Goal: Register for event/course

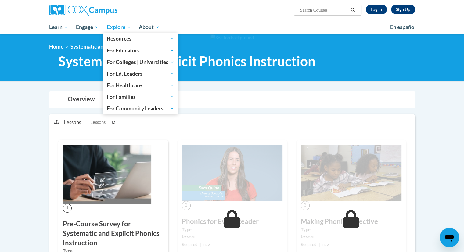
click at [114, 29] on span "Explore" at bounding box center [119, 26] width 24 height 7
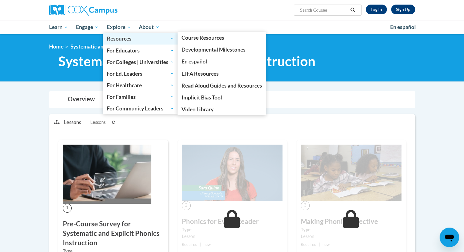
click at [116, 41] on span "Resources" at bounding box center [140, 38] width 67 height 7
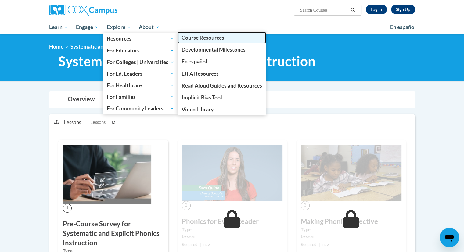
click at [192, 41] on link "Course Resources" at bounding box center [221, 38] width 88 height 12
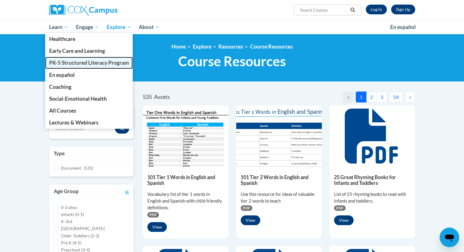
click at [67, 65] on span "PK-5 Structured Literacy Program" at bounding box center [89, 62] width 80 height 6
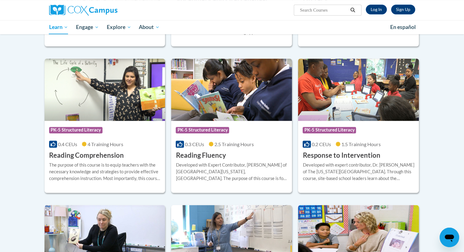
scroll to position [490, 0]
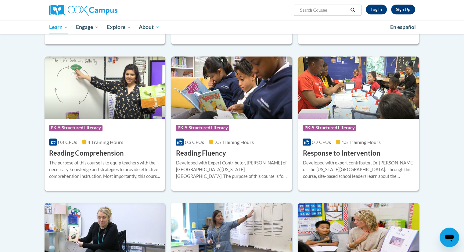
click at [94, 119] on div "Course Category: PK-5 Structured Literacy 0.4 CEUs 4 Training Hours COURSE Read…" at bounding box center [104, 138] width 121 height 39
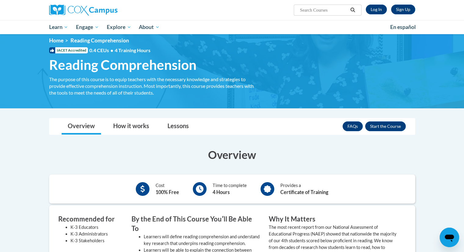
scroll to position [5, 0]
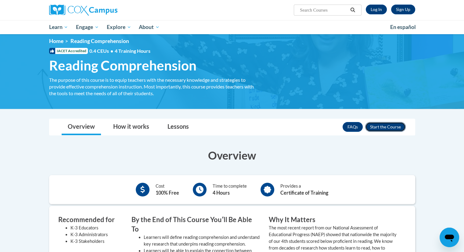
click at [390, 127] on button "Enroll" at bounding box center [385, 127] width 41 height 10
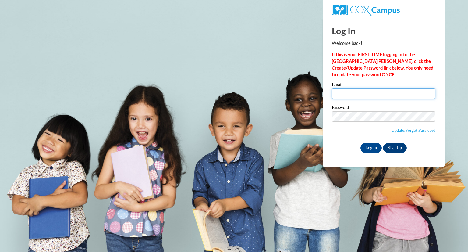
click at [369, 92] on input "Email" at bounding box center [384, 93] width 104 height 10
type input "bherbrec@kusd.edu"
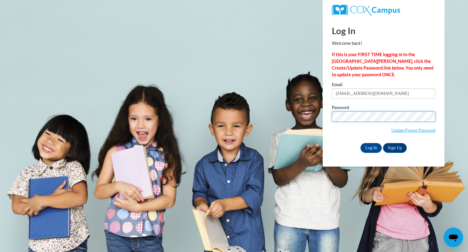
click at [361, 143] on input "Log In" at bounding box center [371, 148] width 21 height 10
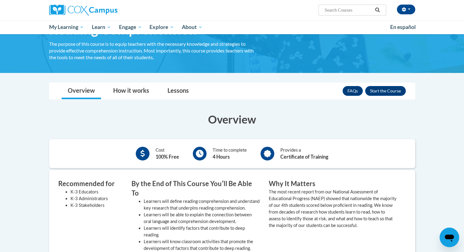
scroll to position [41, 0]
click at [387, 93] on button "Enroll" at bounding box center [385, 91] width 41 height 10
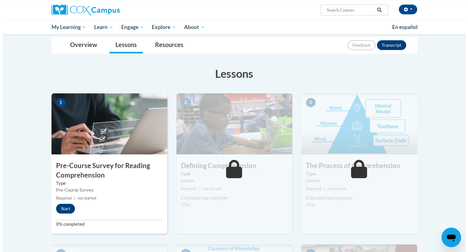
scroll to position [67, 0]
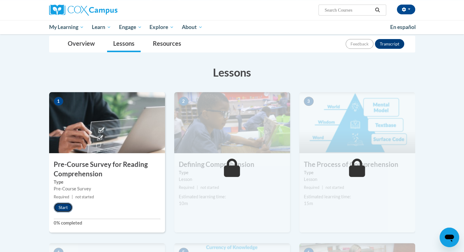
click at [66, 208] on button "Start" at bounding box center [63, 207] width 19 height 10
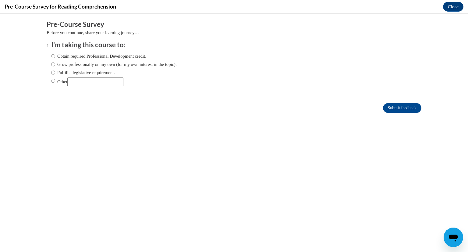
scroll to position [0, 0]
click at [51, 73] on input "Fulfill a legislative requirement." at bounding box center [53, 72] width 4 height 7
radio input "true"
click at [385, 110] on input "Submit feedback" at bounding box center [402, 108] width 38 height 10
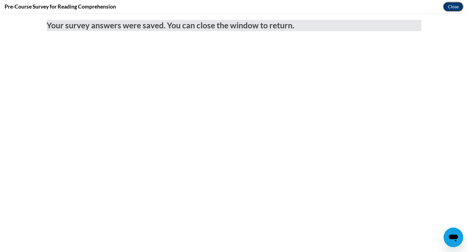
click at [453, 6] on button "Close" at bounding box center [453, 7] width 20 height 10
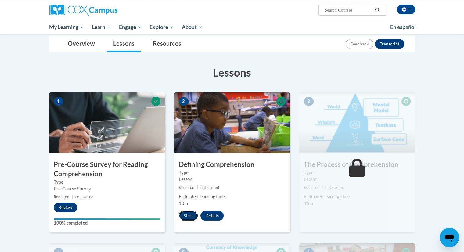
click at [188, 214] on button "Start" at bounding box center [188, 216] width 19 height 10
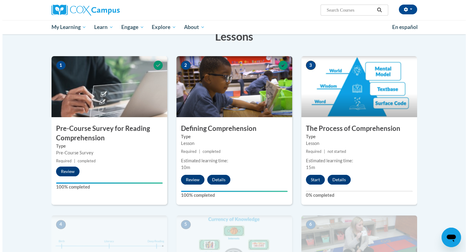
scroll to position [102, 0]
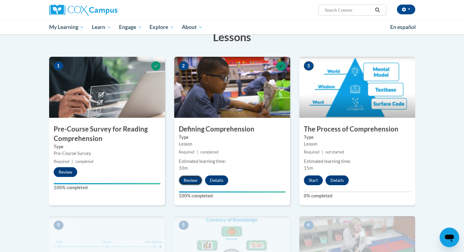
click at [187, 180] on button "Review" at bounding box center [190, 180] width 23 height 10
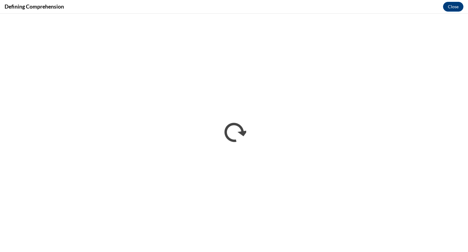
scroll to position [0, 0]
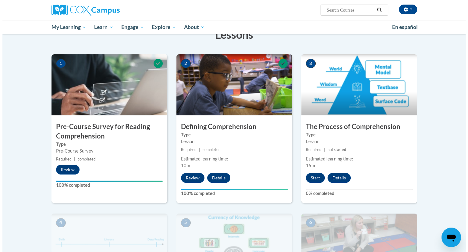
scroll to position [106, 0]
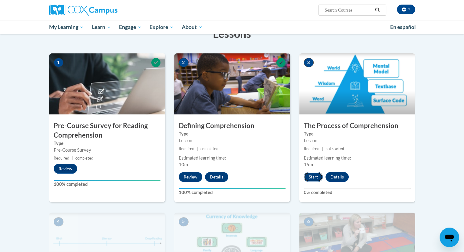
click at [318, 175] on button "Start" at bounding box center [313, 177] width 19 height 10
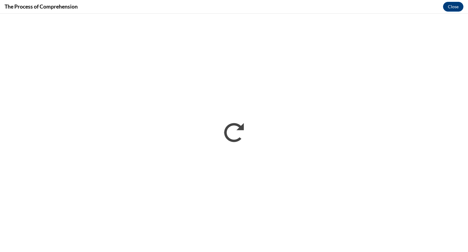
scroll to position [0, 0]
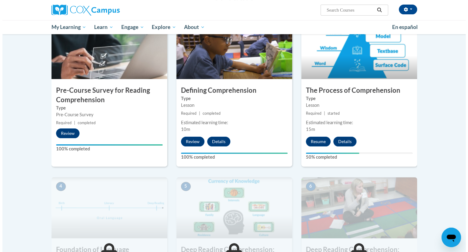
scroll to position [141, 0]
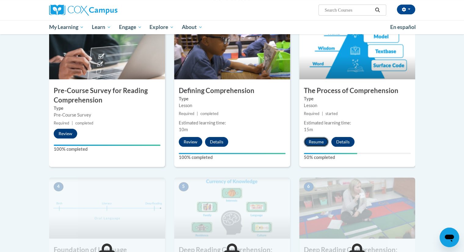
click at [326, 141] on button "Resume" at bounding box center [316, 142] width 25 height 10
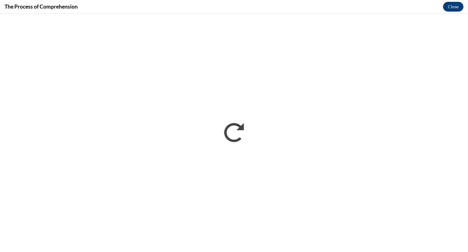
scroll to position [0, 0]
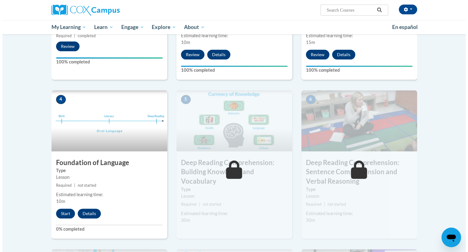
scroll to position [229, 0]
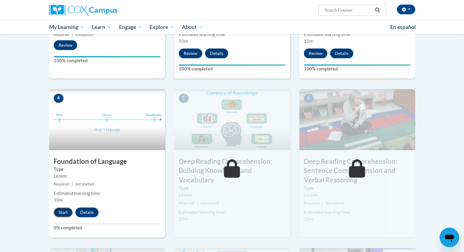
click at [59, 213] on button "Start" at bounding box center [63, 212] width 19 height 10
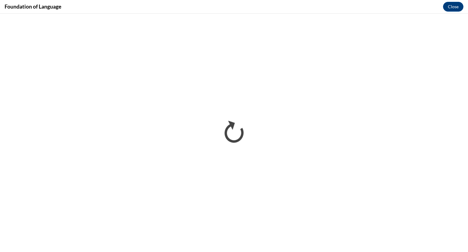
scroll to position [0, 0]
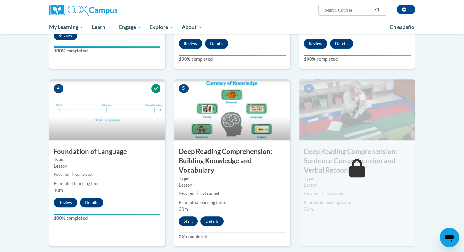
scroll to position [233, 0]
